Goal: Check status

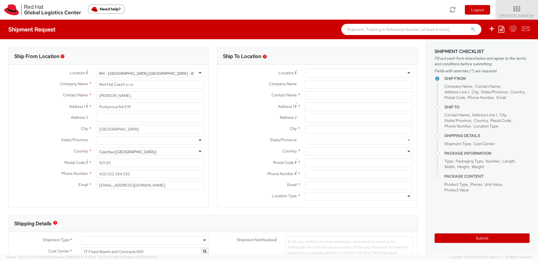
select select
click at [14, 7] on img at bounding box center [42, 9] width 77 height 11
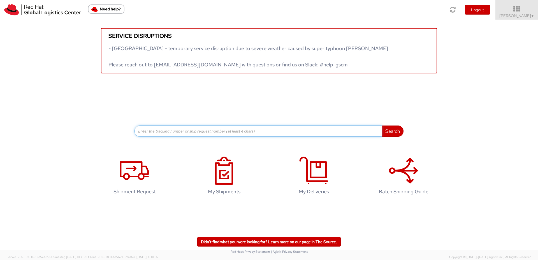
click at [184, 133] on input at bounding box center [257, 130] width 247 height 11
paste input "57034222"
type input "57034222"
click at [382, 125] on button "Search" at bounding box center [393, 130] width 22 height 11
